Goal: Task Accomplishment & Management: Use online tool/utility

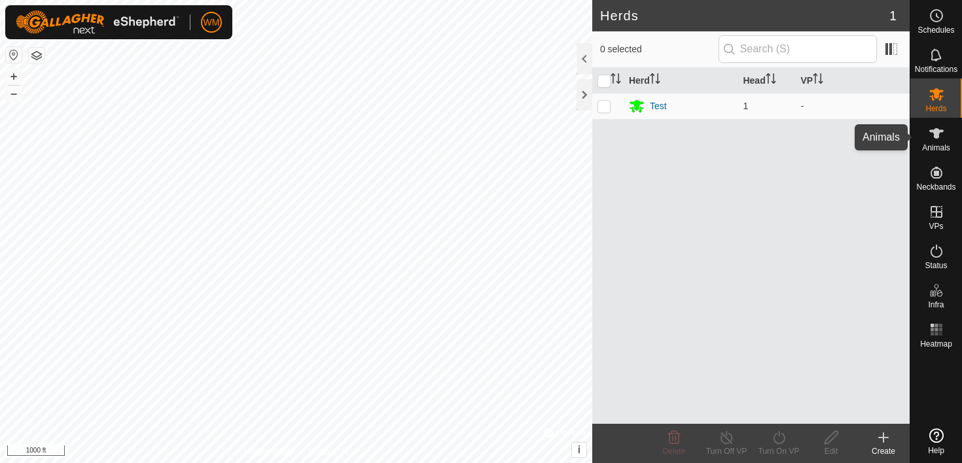
click at [939, 131] on icon at bounding box center [936, 133] width 14 height 10
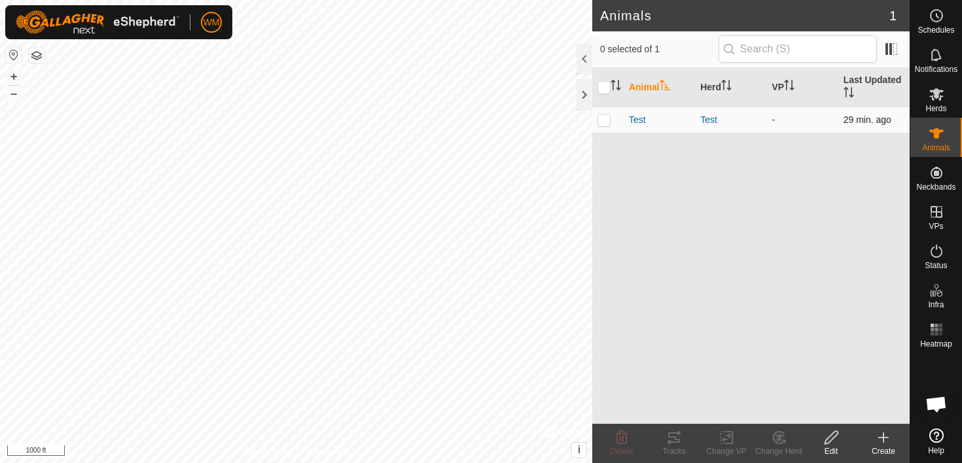
click at [603, 120] on p-checkbox at bounding box center [603, 119] width 13 height 10
checkbox input "true"
click at [675, 442] on icon at bounding box center [674, 437] width 12 height 10
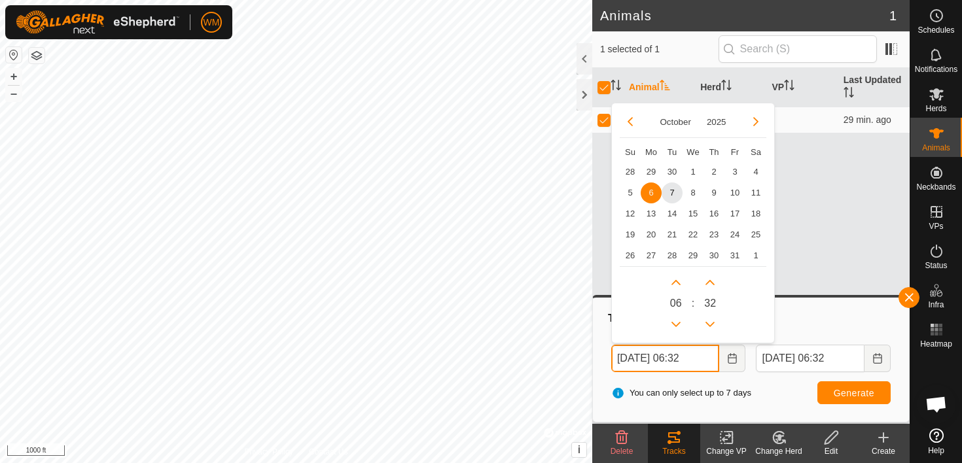
click at [644, 365] on input "[DATE] 06:32" at bounding box center [665, 358] width 109 height 27
click at [733, 173] on span "3" at bounding box center [734, 171] width 21 height 21
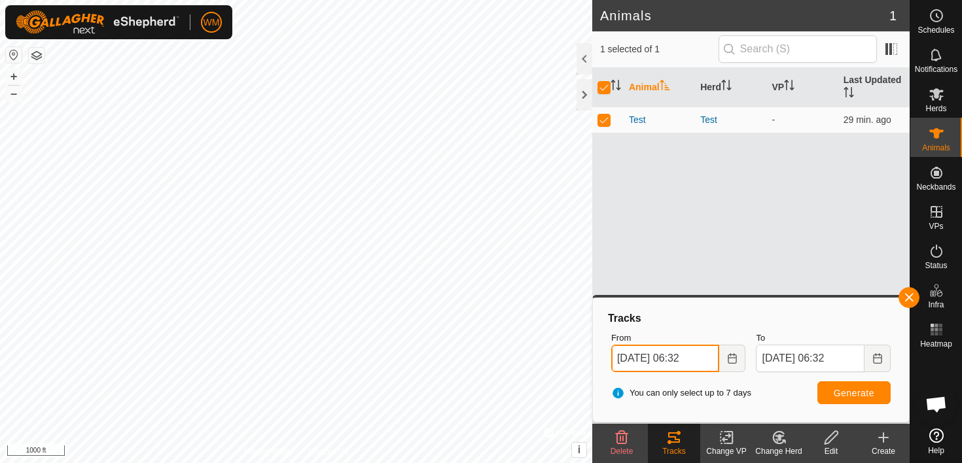
click at [685, 370] on input "[DATE] 06:32" at bounding box center [665, 358] width 109 height 27
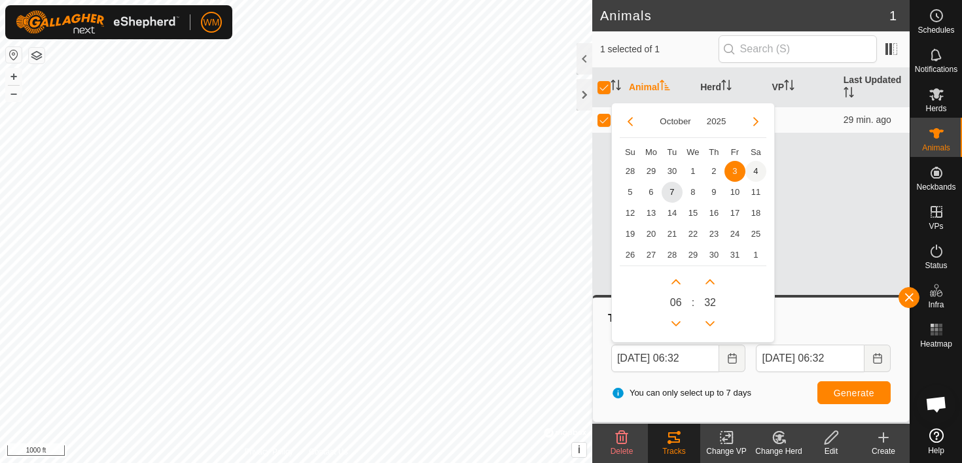
click at [754, 167] on span "4" at bounding box center [755, 171] width 21 height 21
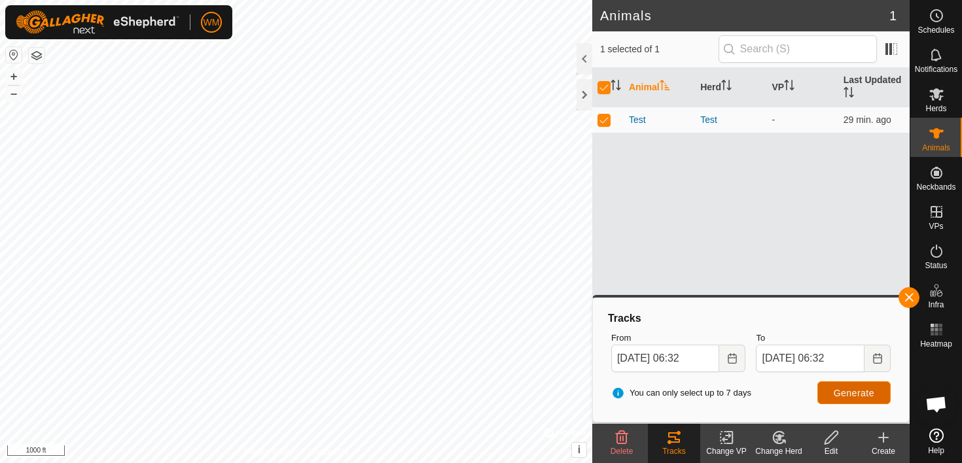
click at [848, 396] on span "Generate" at bounding box center [853, 393] width 41 height 10
click at [13, 54] on button "button" at bounding box center [14, 55] width 16 height 16
click at [13, 73] on button "+" at bounding box center [14, 77] width 16 height 16
click at [12, 73] on button "+" at bounding box center [14, 77] width 16 height 16
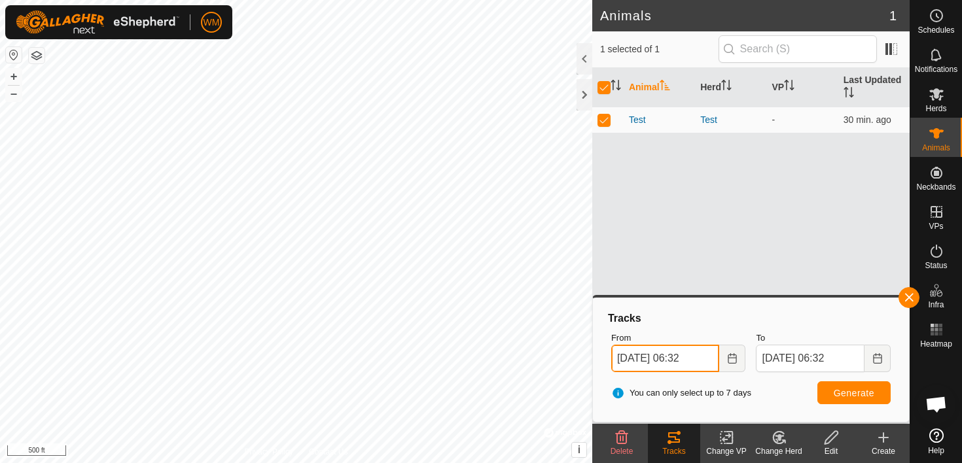
click at [646, 361] on input "[DATE] 06:32" at bounding box center [665, 358] width 109 height 27
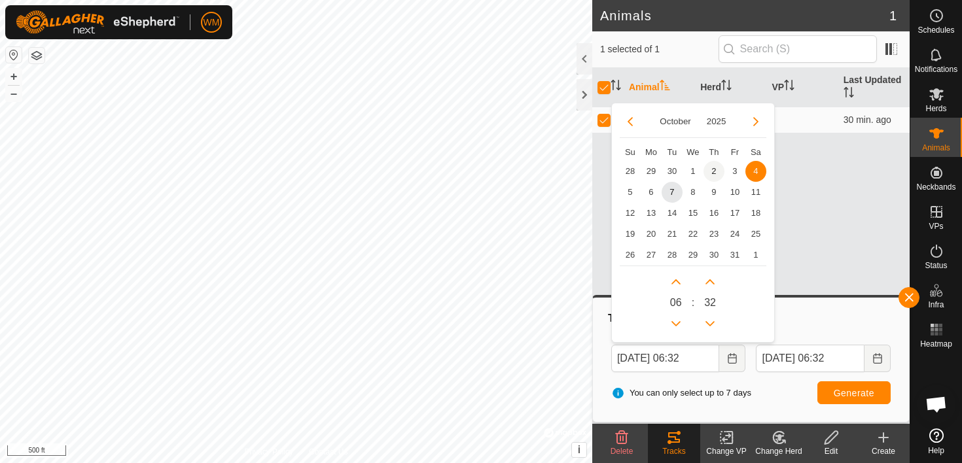
click at [708, 172] on span "2" at bounding box center [713, 171] width 21 height 21
type input "[DATE] 06:32"
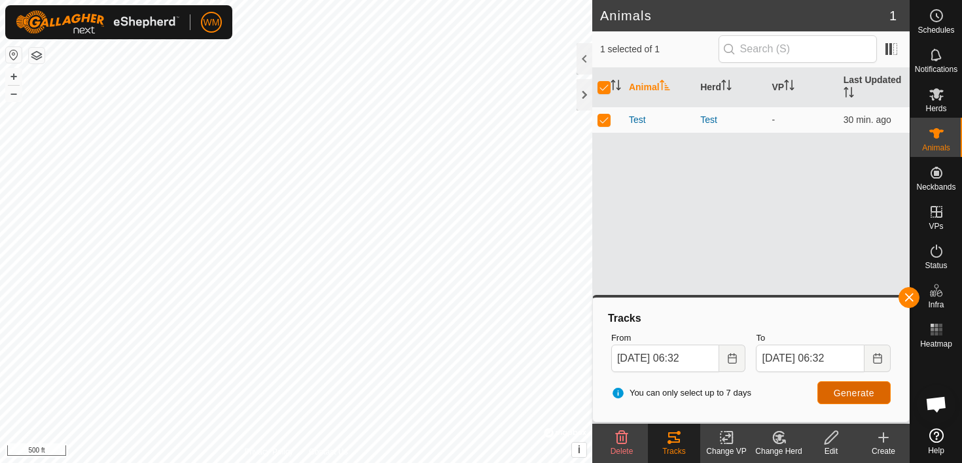
click at [837, 388] on span "Generate" at bounding box center [853, 393] width 41 height 10
click at [14, 95] on button "–" at bounding box center [14, 94] width 16 height 16
